Goal: Check status: Check status

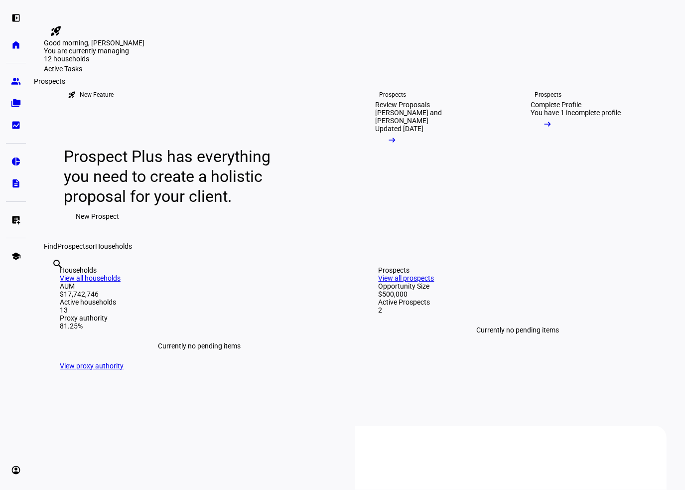
click at [11, 83] on eth-mat-symbol "group" at bounding box center [16, 81] width 10 height 10
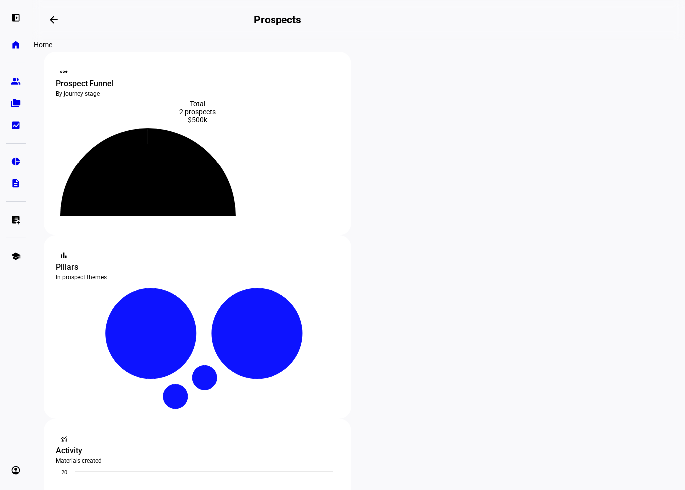
click at [12, 43] on eth-mat-symbol "home" at bounding box center [16, 45] width 10 height 10
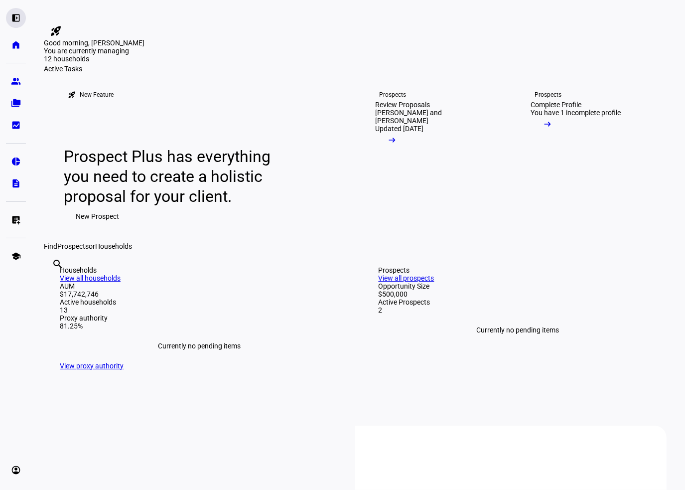
click at [16, 18] on eth-mat-symbol "left_panel_open" at bounding box center [16, 18] width 10 height 10
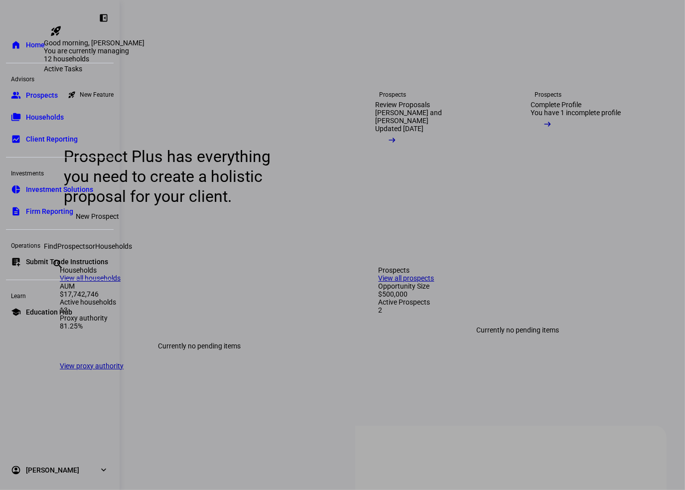
click at [63, 117] on span "Households" at bounding box center [45, 117] width 38 height 10
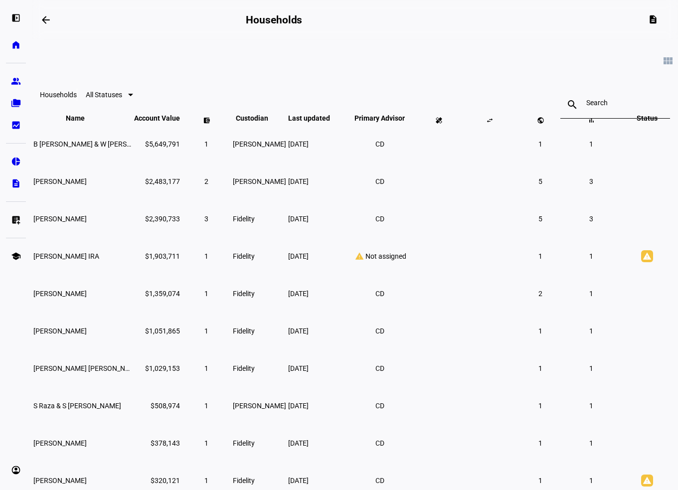
click at [586, 107] on input at bounding box center [615, 103] width 58 height 8
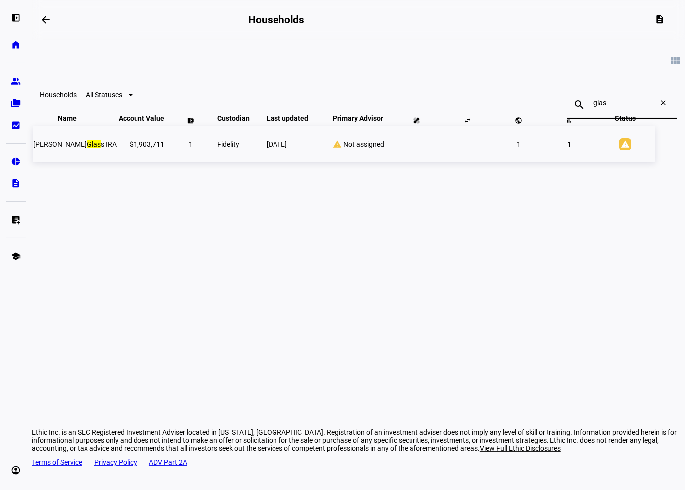
type input "glas"
click at [101, 148] on mark "Glas" at bounding box center [94, 144] width 14 height 8
